Goal: Transaction & Acquisition: Obtain resource

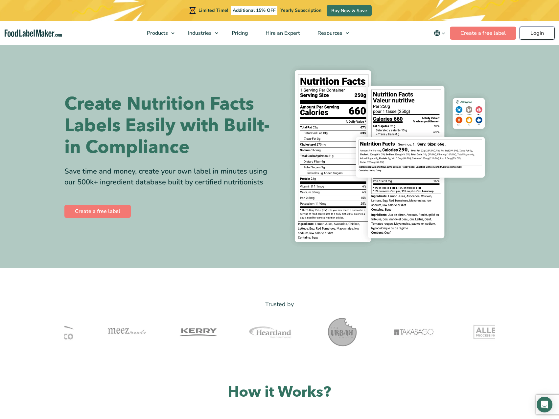
click at [526, 29] on link "Login" at bounding box center [536, 33] width 35 height 13
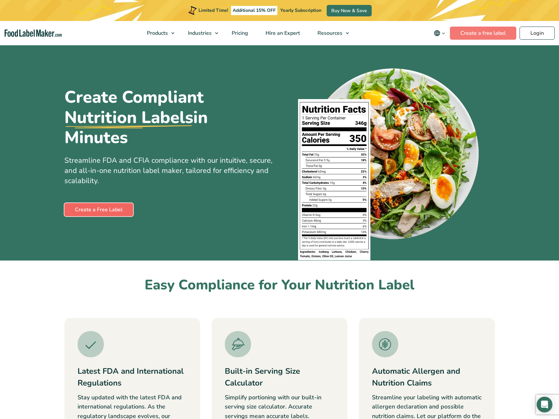
click at [87, 208] on link "Create a Free Label" at bounding box center [98, 209] width 69 height 13
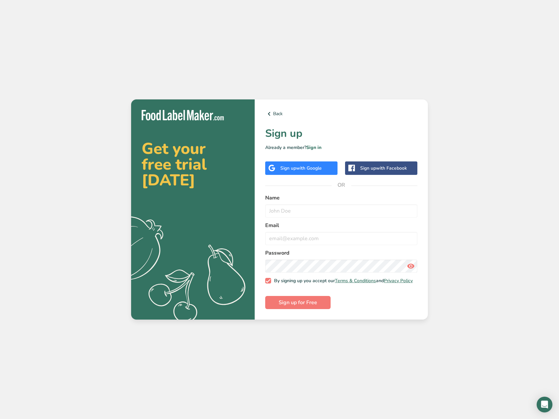
click at [307, 165] on span "with Google" at bounding box center [309, 168] width 26 height 6
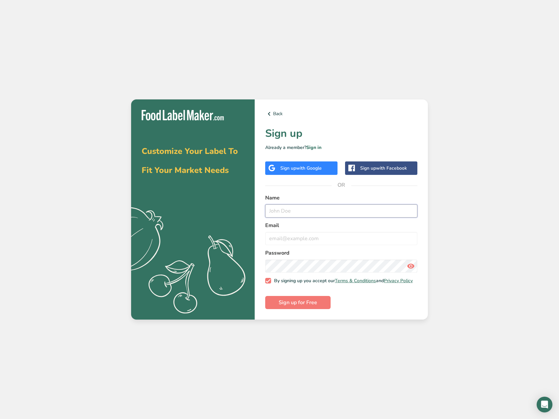
click at [299, 206] on input "text" at bounding box center [341, 211] width 152 height 13
type input "B"
